Goal: Check status: Check status

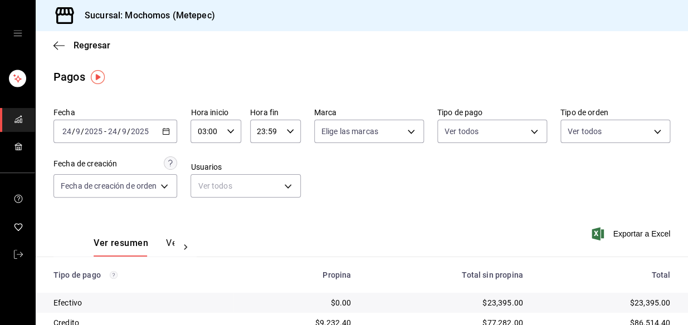
click at [232, 131] on \(Stroke\) "button" at bounding box center [230, 131] width 7 height 4
click at [201, 192] on span "06" at bounding box center [204, 189] width 7 height 9
click at [317, 164] on div at bounding box center [344, 162] width 688 height 325
click at [163, 128] on icon "button" at bounding box center [166, 132] width 8 height 8
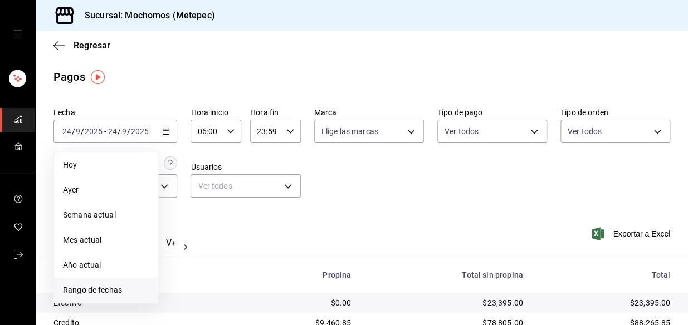
click at [89, 290] on span "Rango de fechas" at bounding box center [106, 291] width 86 height 12
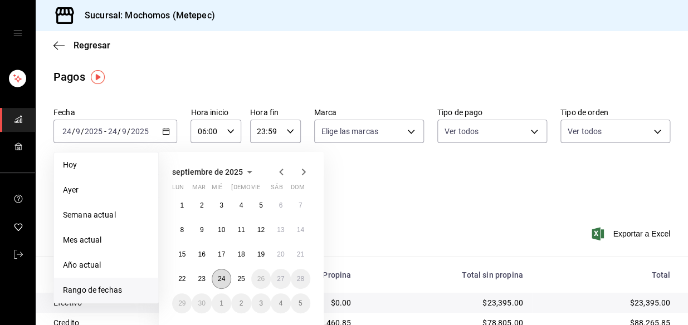
click at [217, 280] on button "24" at bounding box center [221, 279] width 19 height 20
click at [240, 275] on abbr "25" at bounding box center [240, 279] width 7 height 8
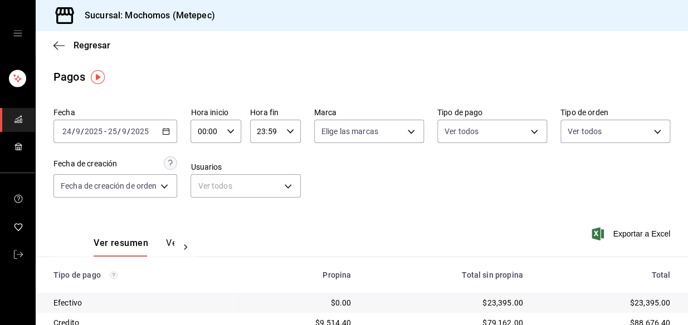
click at [231, 133] on icon "button" at bounding box center [231, 132] width 8 height 8
click at [205, 217] on span "06" at bounding box center [204, 219] width 7 height 9
type input "06:00"
click at [291, 133] on div at bounding box center [344, 162] width 688 height 325
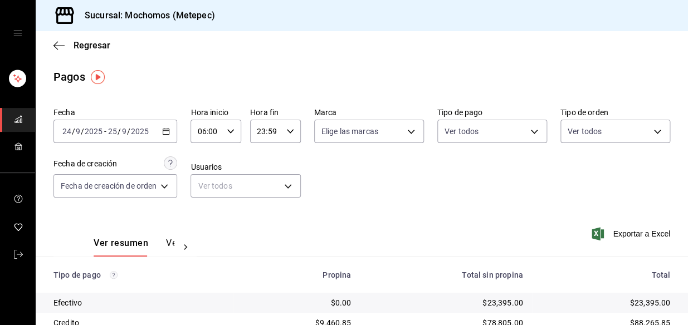
click at [292, 133] on icon "button" at bounding box center [290, 132] width 8 height 8
click at [262, 186] on span "03" at bounding box center [262, 189] width 7 height 9
click at [265, 163] on span "02" at bounding box center [262, 163] width 7 height 9
type input "02:59"
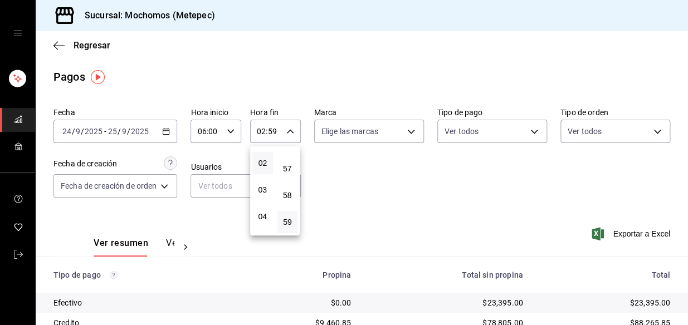
click at [357, 179] on div at bounding box center [344, 162] width 688 height 325
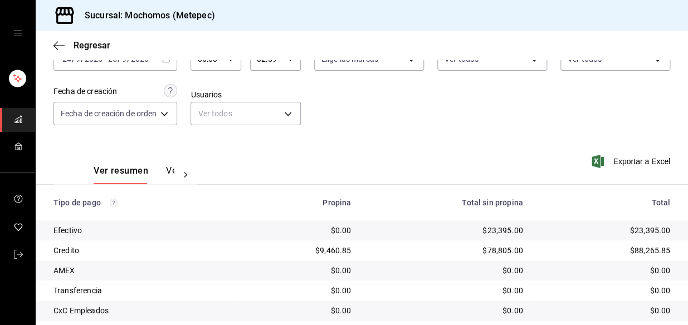
scroll to position [101, 0]
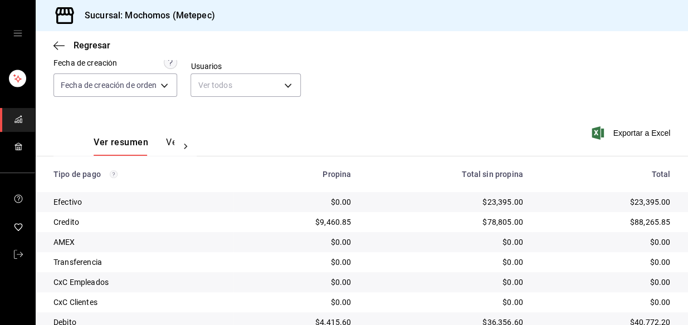
click at [364, 55] on div "Regresar" at bounding box center [362, 45] width 652 height 28
